Goal: Check status: Check status

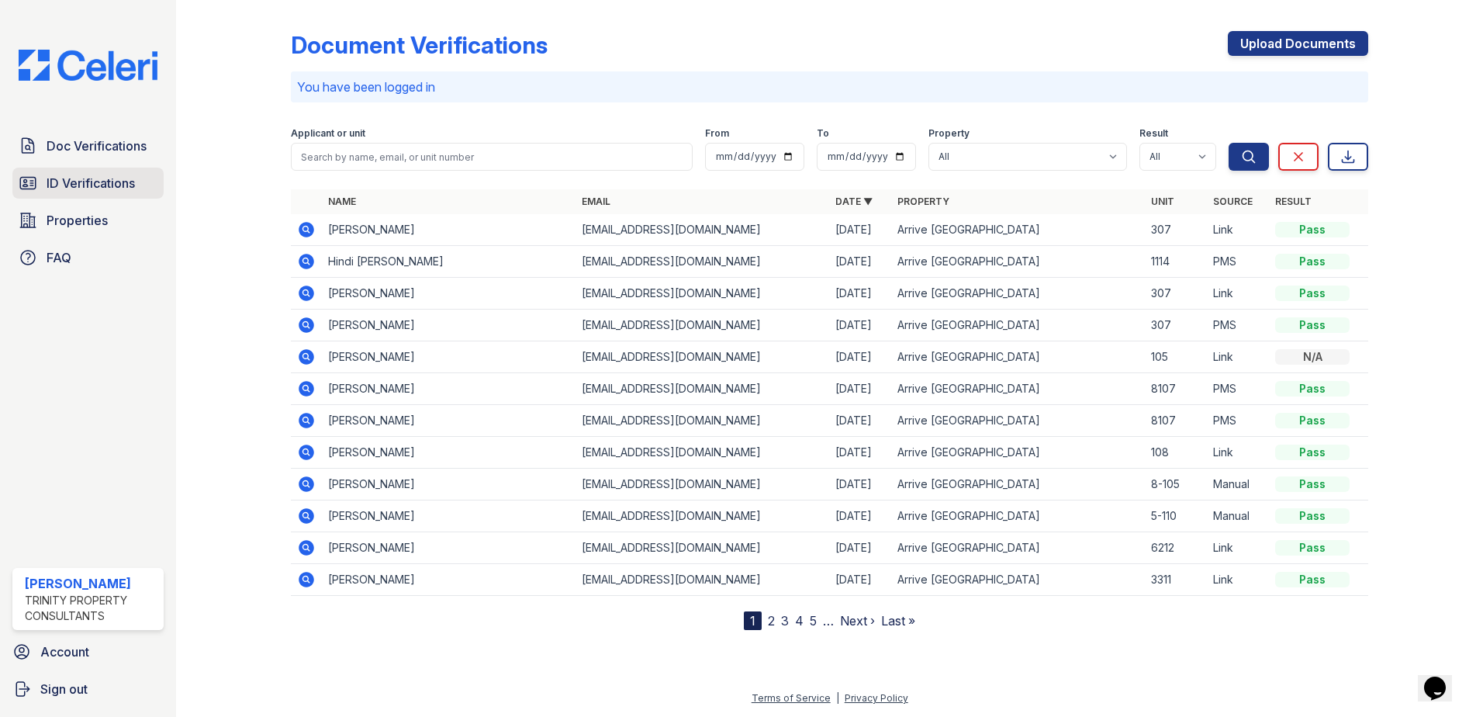
drag, startPoint x: 96, startPoint y: 184, endPoint x: 110, endPoint y: 194, distance: 17.2
click at [96, 184] on span "ID Verifications" at bounding box center [91, 183] width 88 height 19
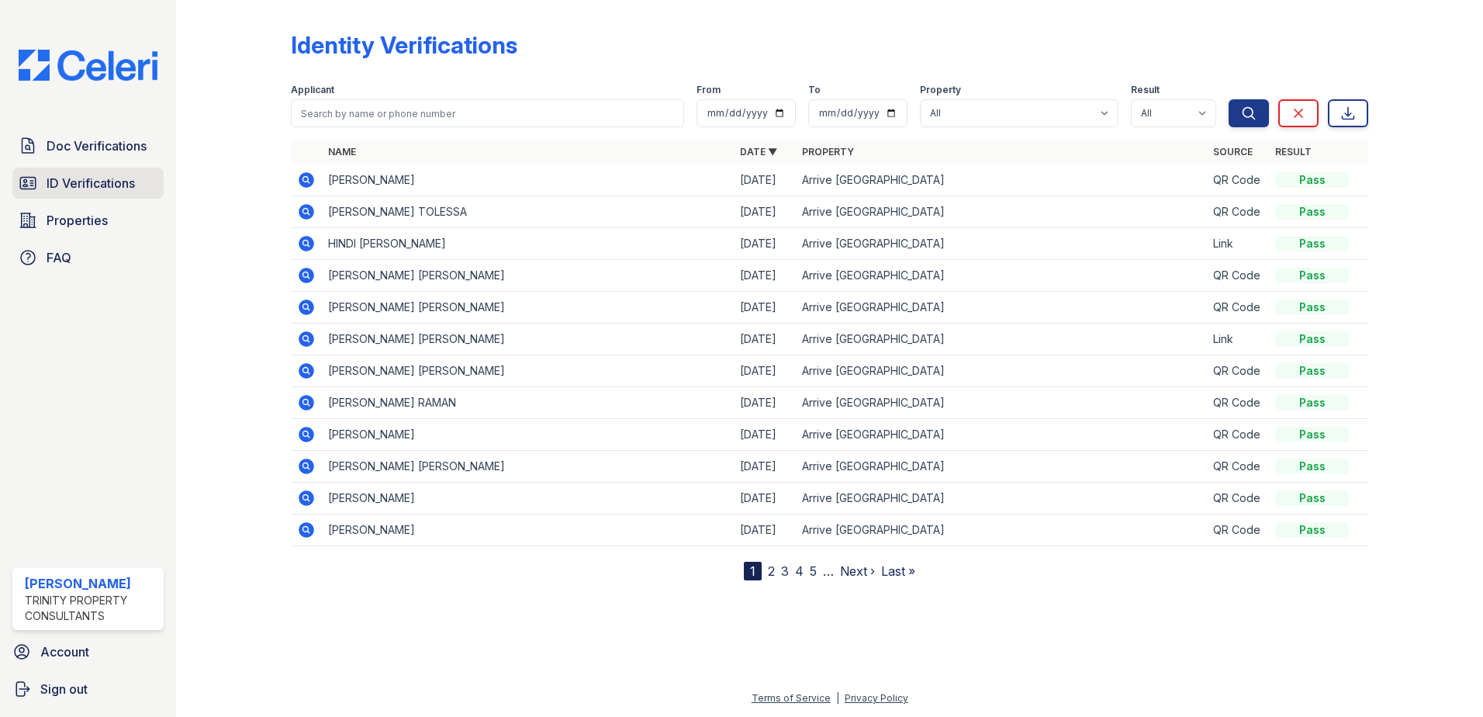
click at [74, 189] on span "ID Verifications" at bounding box center [91, 183] width 88 height 19
click at [80, 146] on span "Doc Verifications" at bounding box center [97, 146] width 100 height 19
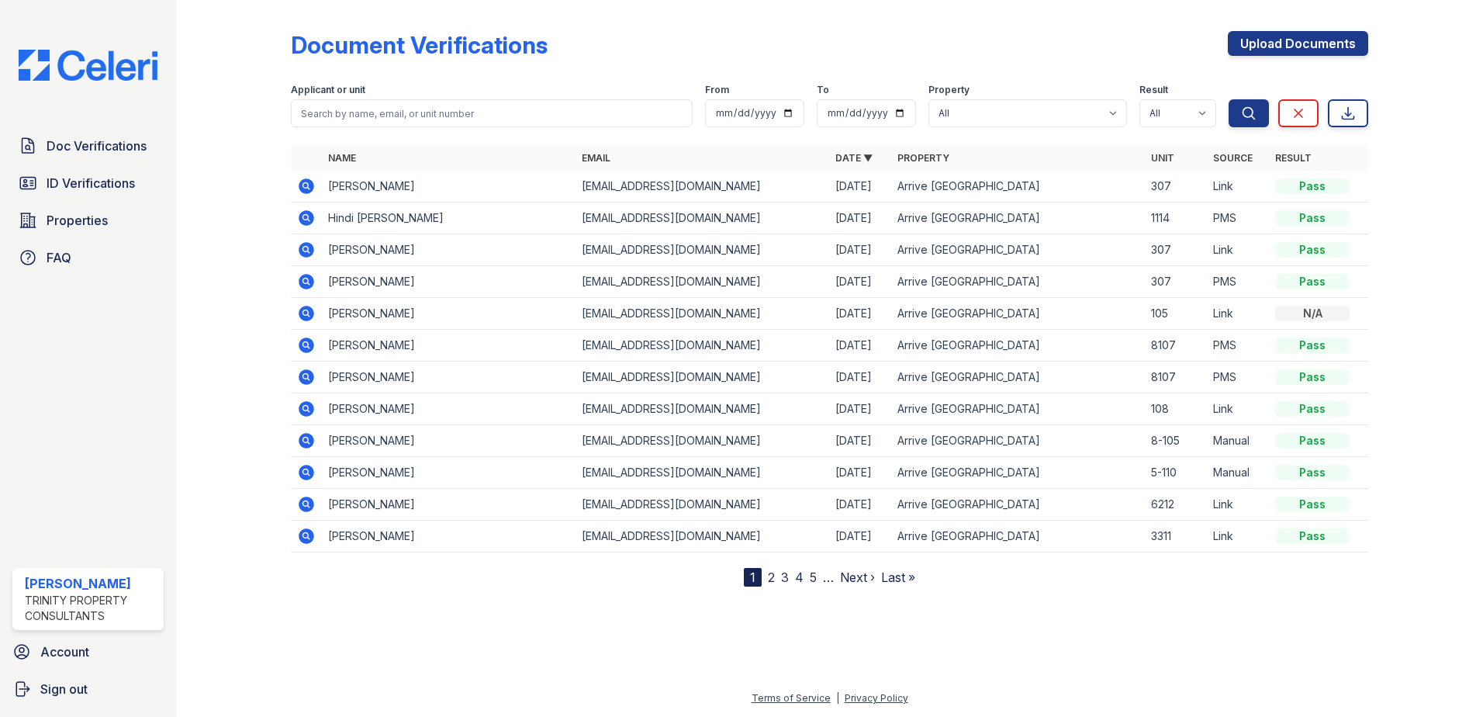
click at [83, 187] on span "ID Verifications" at bounding box center [91, 183] width 88 height 19
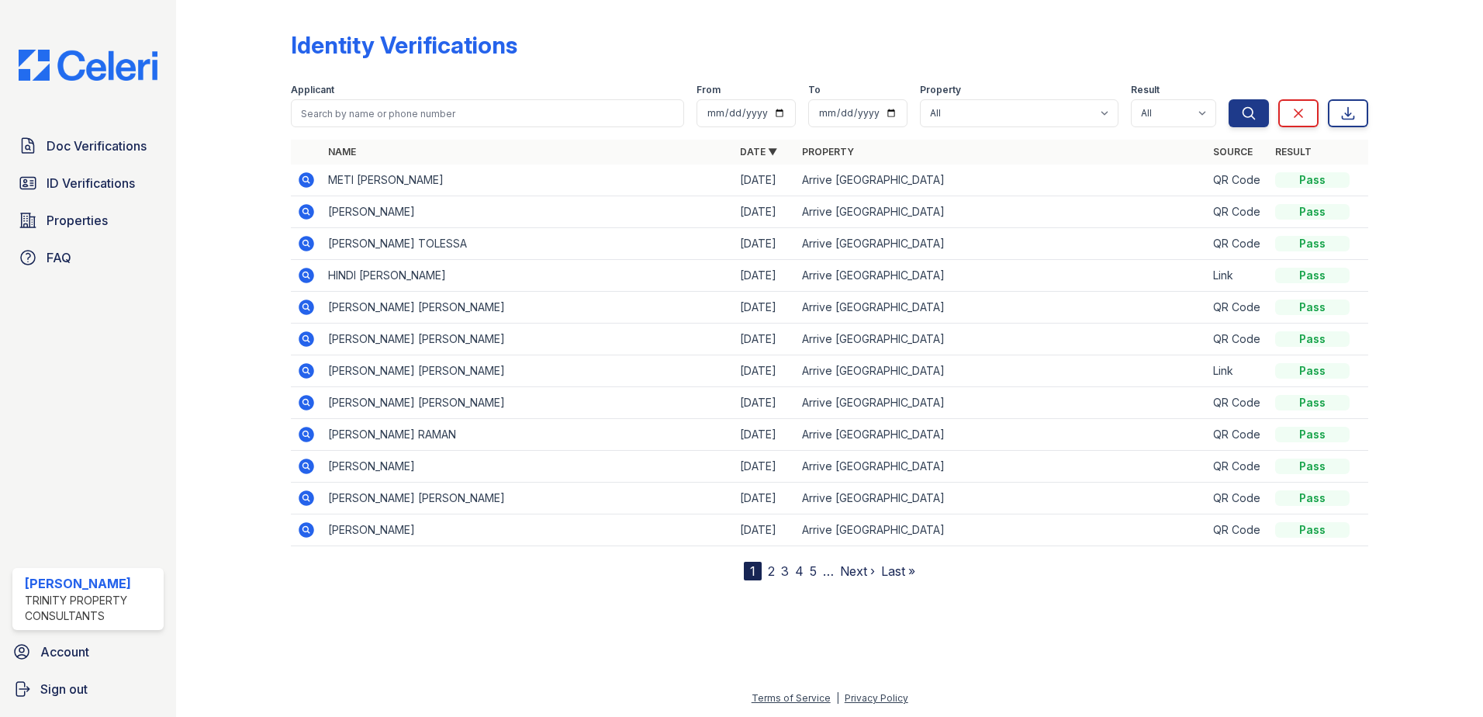
click at [309, 183] on icon at bounding box center [306, 180] width 19 height 19
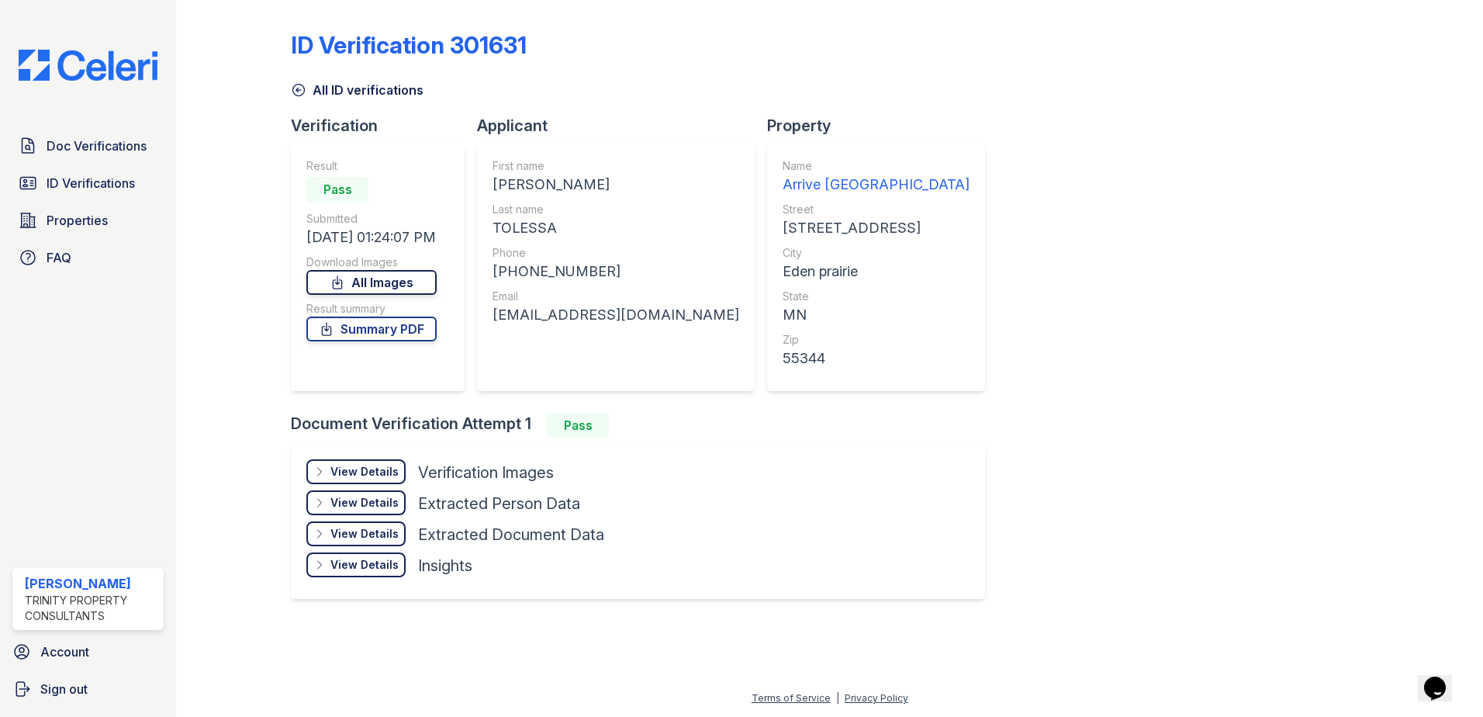
drag, startPoint x: 385, startPoint y: 285, endPoint x: 413, endPoint y: 294, distance: 29.4
click at [385, 285] on link "All Images" at bounding box center [371, 282] width 130 height 25
drag, startPoint x: 496, startPoint y: 181, endPoint x: 615, endPoint y: 185, distance: 118.7
click at [615, 185] on div "[PERSON_NAME]" at bounding box center [616, 185] width 247 height 22
drag, startPoint x: 615, startPoint y: 185, endPoint x: 553, endPoint y: 187, distance: 62.1
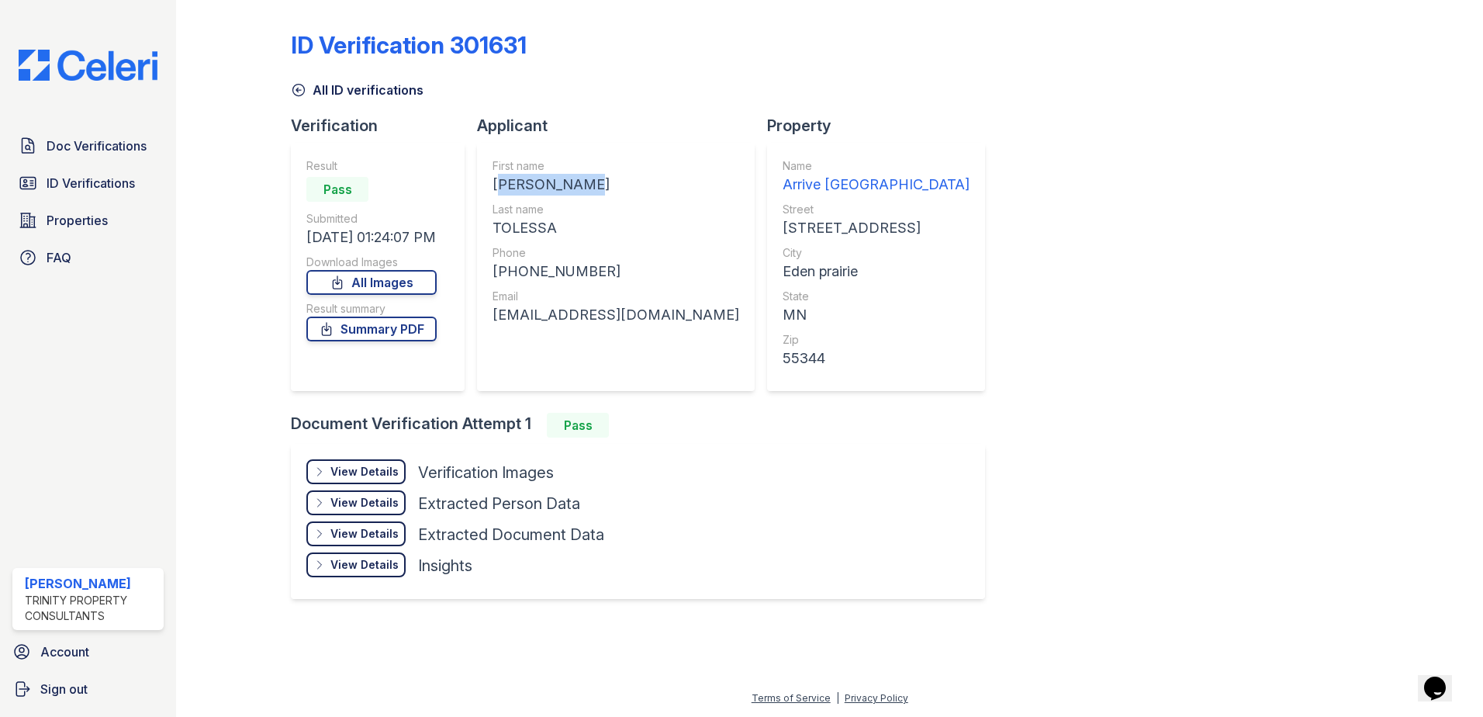
copy div "[PERSON_NAME]"
click at [397, 278] on link "All Images" at bounding box center [371, 282] width 130 height 25
drag, startPoint x: 205, startPoint y: 22, endPoint x: 226, endPoint y: 36, distance: 25.6
click at [205, 22] on div at bounding box center [246, 313] width 90 height 614
click at [372, 330] on link "Summary PDF" at bounding box center [371, 328] width 130 height 25
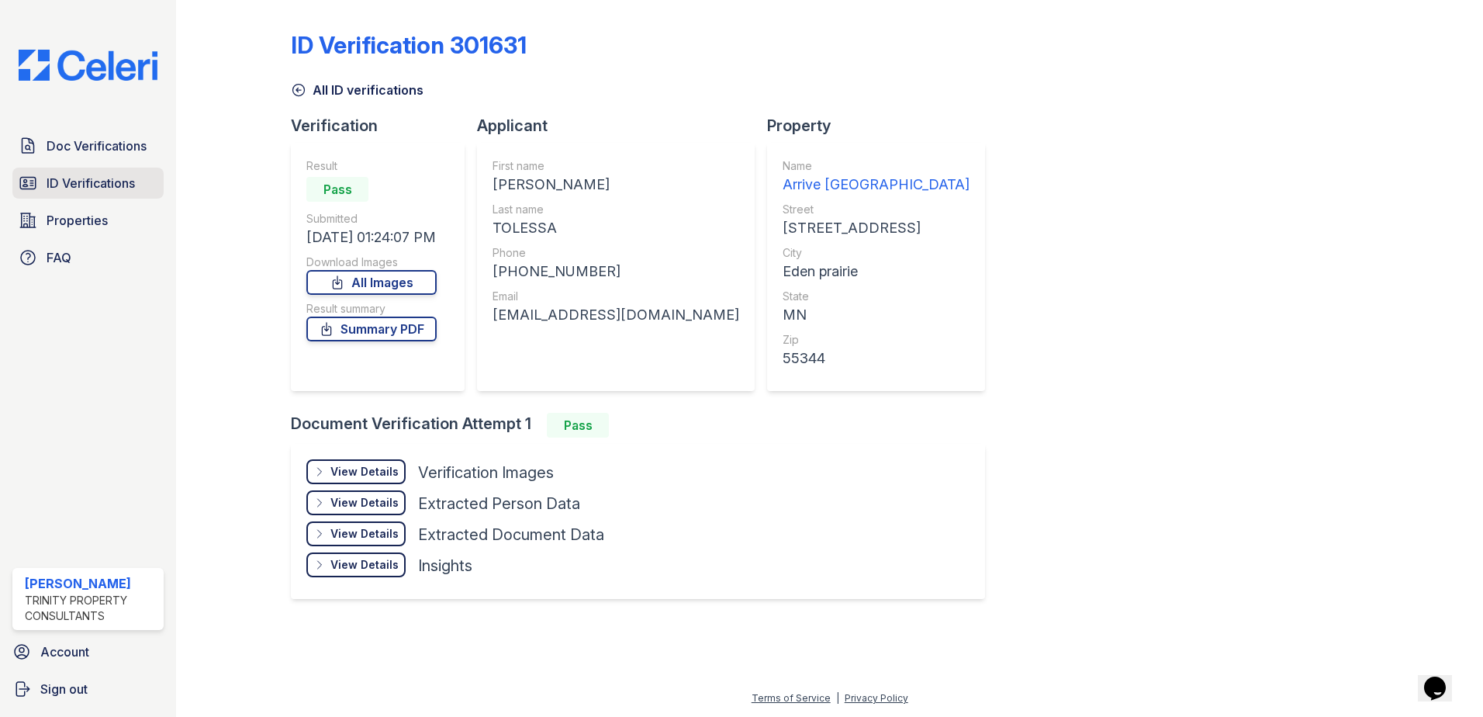
click at [96, 184] on span "ID Verifications" at bounding box center [91, 183] width 88 height 19
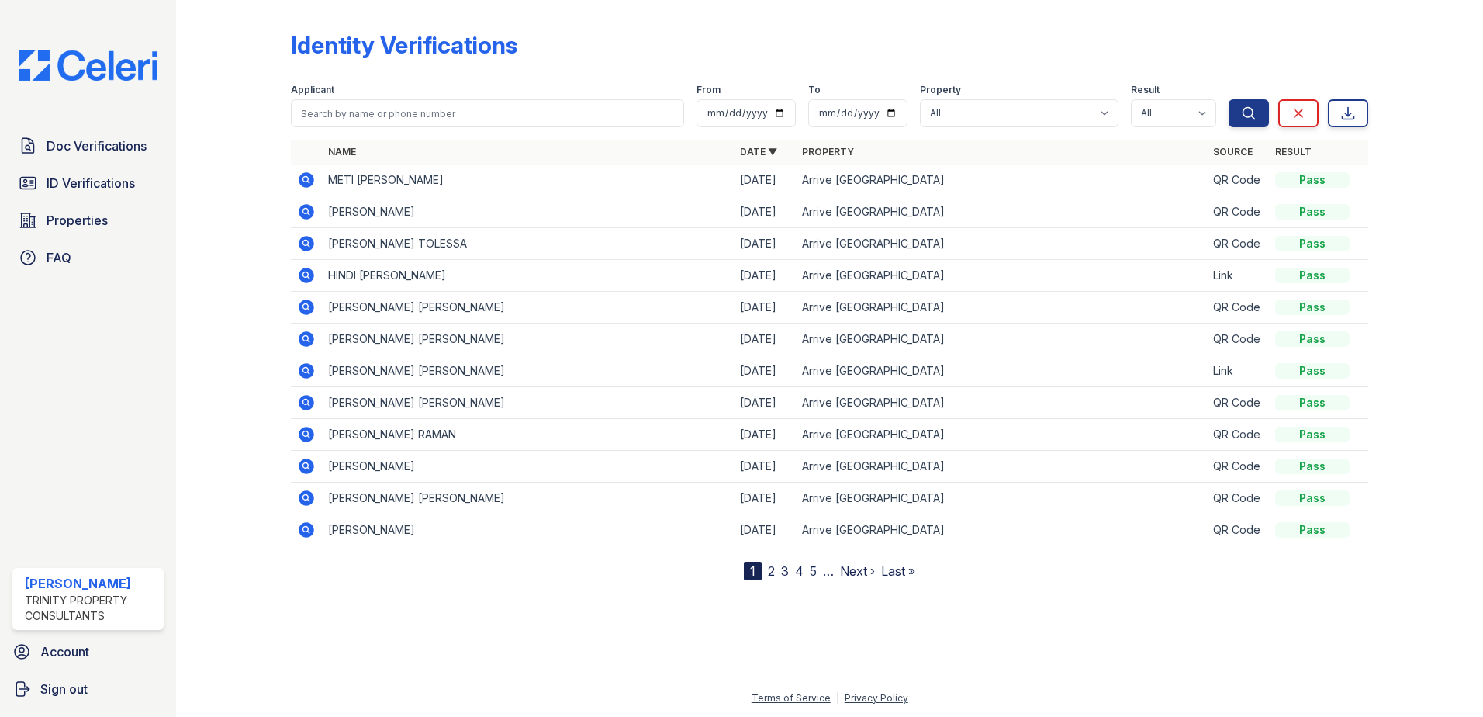
drag, startPoint x: 327, startPoint y: 213, endPoint x: 481, endPoint y: 208, distance: 153.6
click at [481, 208] on td "[PERSON_NAME]" at bounding box center [528, 212] width 412 height 32
drag, startPoint x: 481, startPoint y: 208, endPoint x: 430, endPoint y: 213, distance: 50.7
copy td "[PERSON_NAME]"
click at [379, 213] on td "[PERSON_NAME]" at bounding box center [528, 212] width 412 height 32
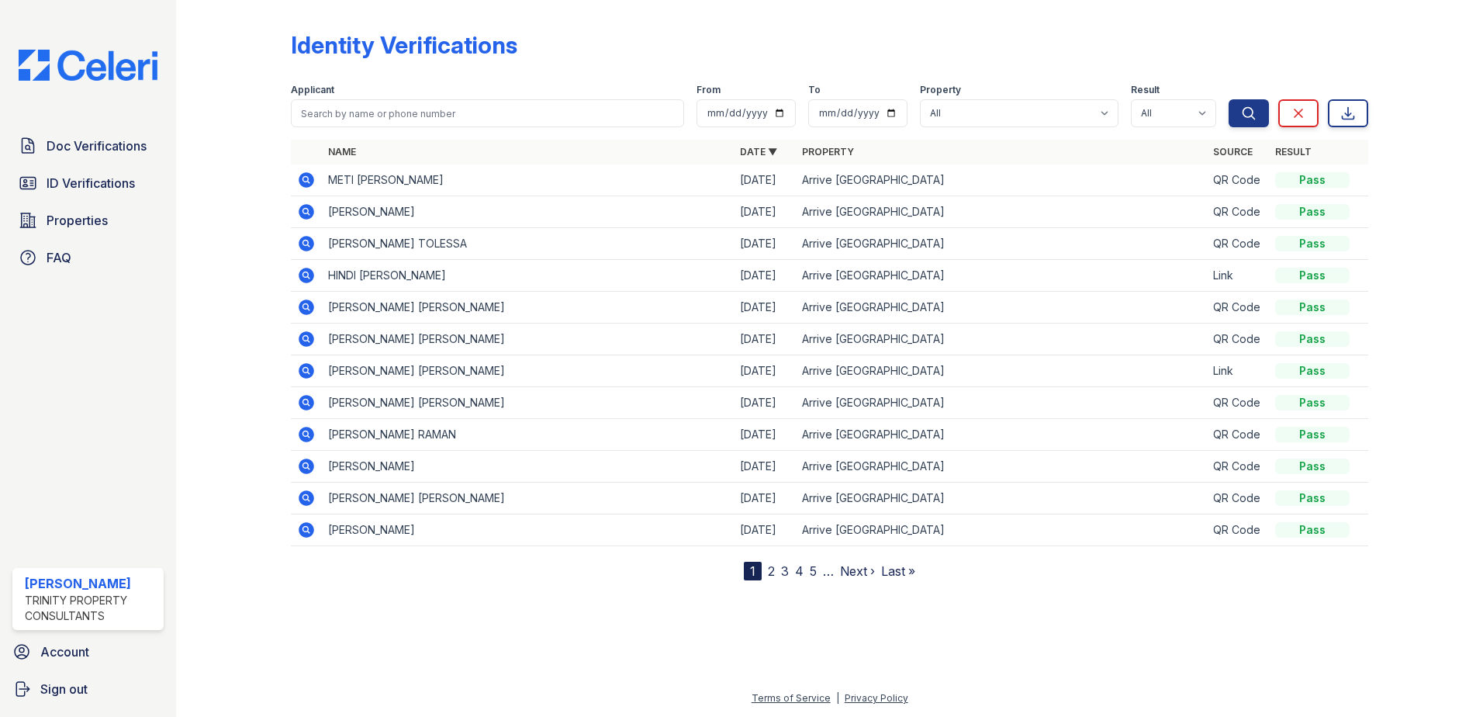
click at [302, 213] on icon at bounding box center [307, 212] width 16 height 16
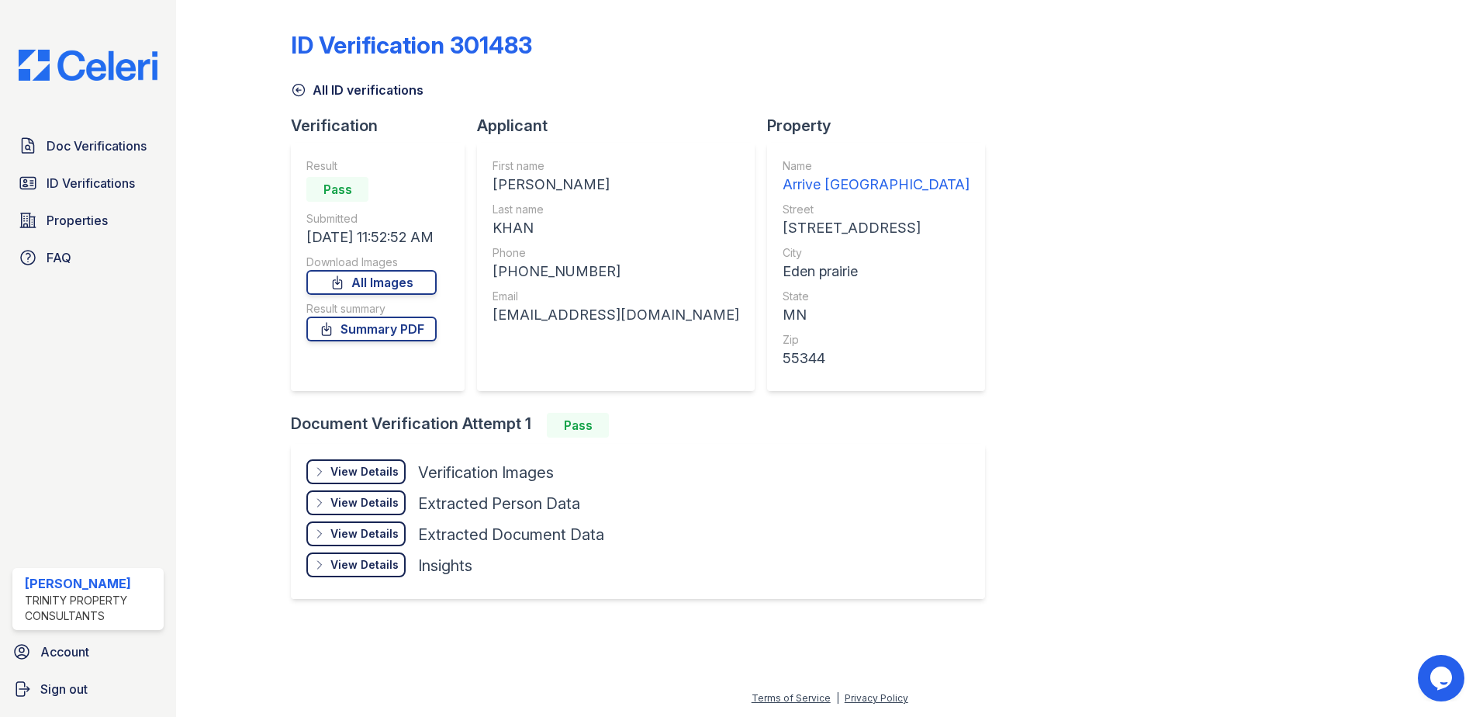
drag, startPoint x: 406, startPoint y: 289, endPoint x: 526, endPoint y: 275, distance: 121.0
click at [406, 289] on link "All Images" at bounding box center [371, 282] width 130 height 25
drag, startPoint x: 1348, startPoint y: 315, endPoint x: 1269, endPoint y: 317, distance: 79.1
click at [1348, 316] on div "ID Verification 301483 All ID verifications Verification Result Pass Submitted …" at bounding box center [829, 313] width 1077 height 614
click at [366, 329] on link "Summary PDF" at bounding box center [371, 328] width 130 height 25
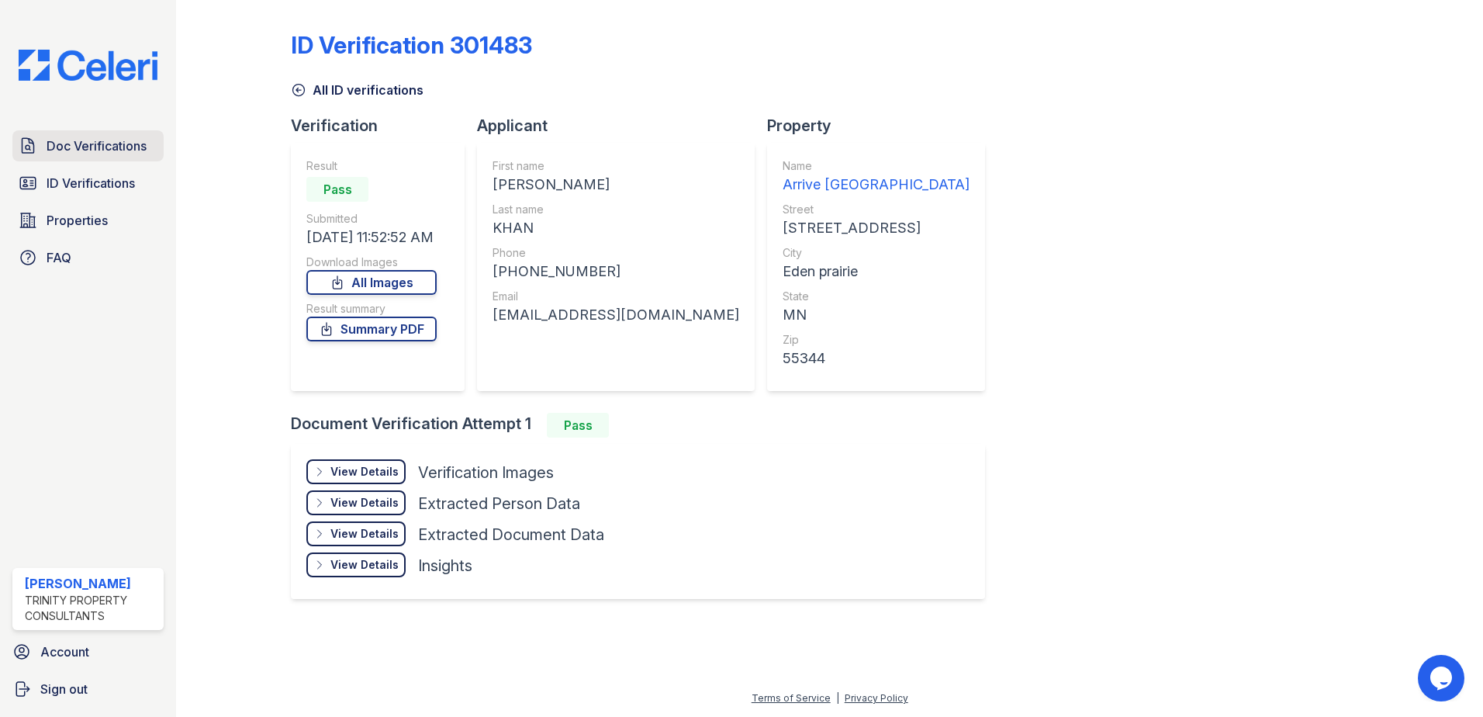
click at [100, 152] on span "Doc Verifications" at bounding box center [97, 146] width 100 height 19
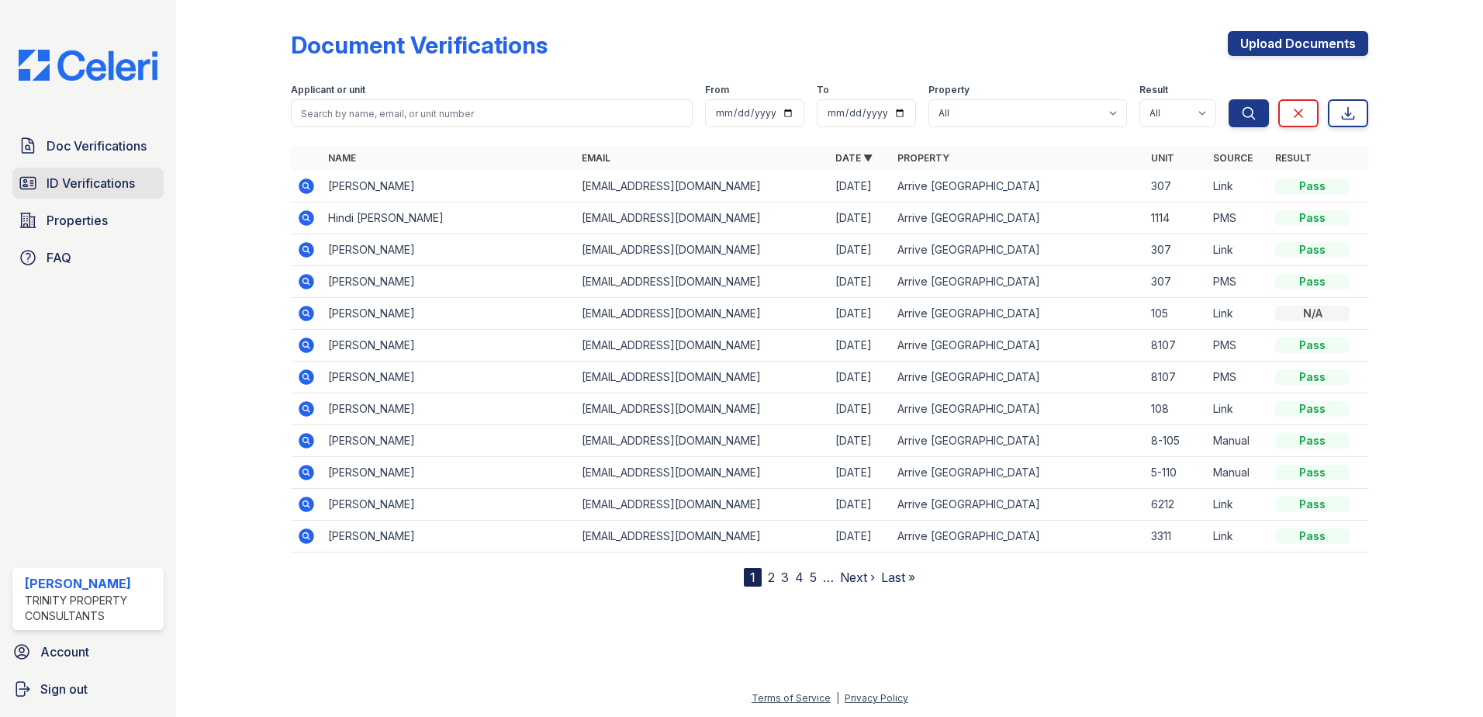
click at [105, 177] on span "ID Verifications" at bounding box center [91, 183] width 88 height 19
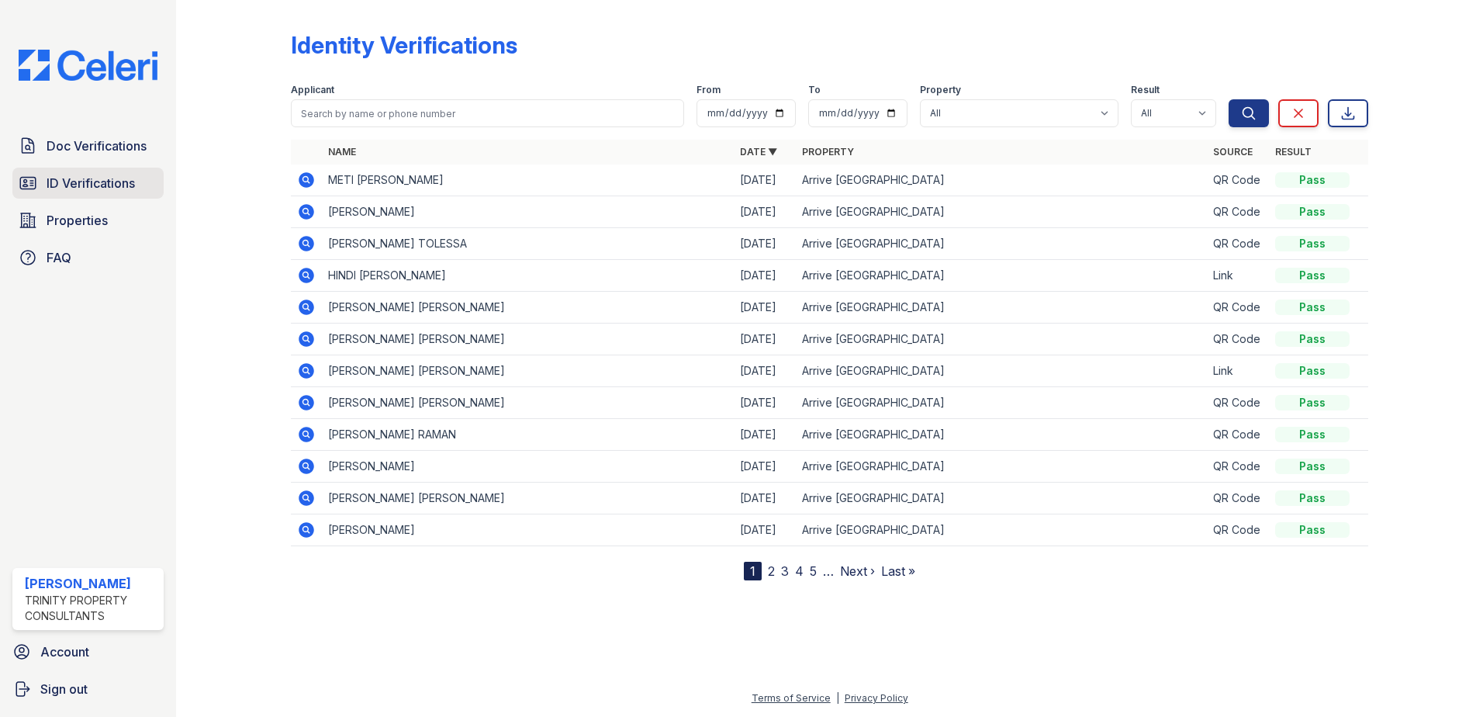
click at [104, 180] on span "ID Verifications" at bounding box center [91, 183] width 88 height 19
click at [119, 184] on span "ID Verifications" at bounding box center [91, 183] width 88 height 19
click at [81, 185] on span "ID Verifications" at bounding box center [91, 183] width 88 height 19
